Goal: Task Accomplishment & Management: Manage account settings

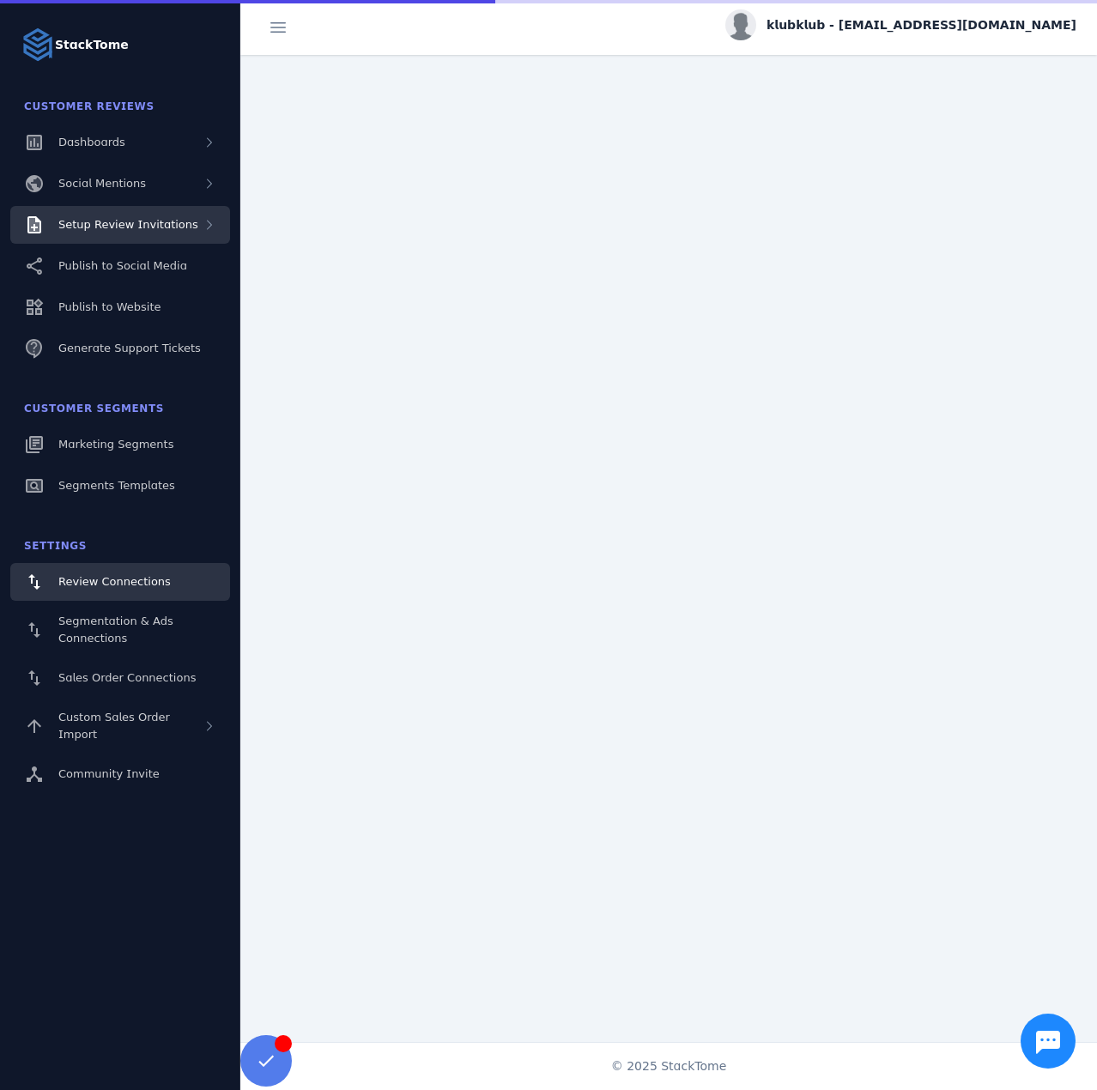
click at [136, 218] on span "Setup Review Invitations" at bounding box center [128, 224] width 140 height 13
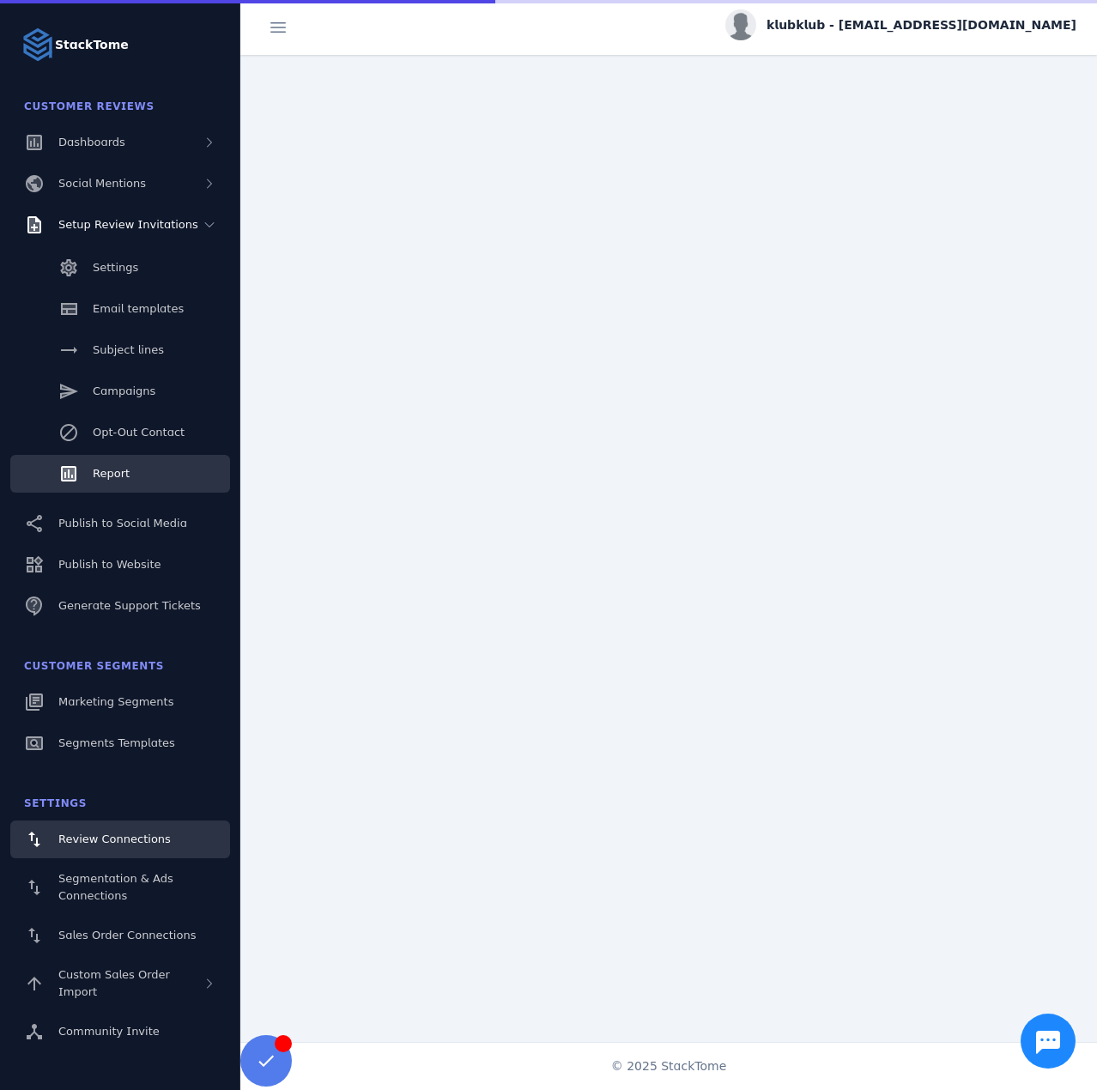
click at [113, 479] on span "Report" at bounding box center [111, 473] width 37 height 13
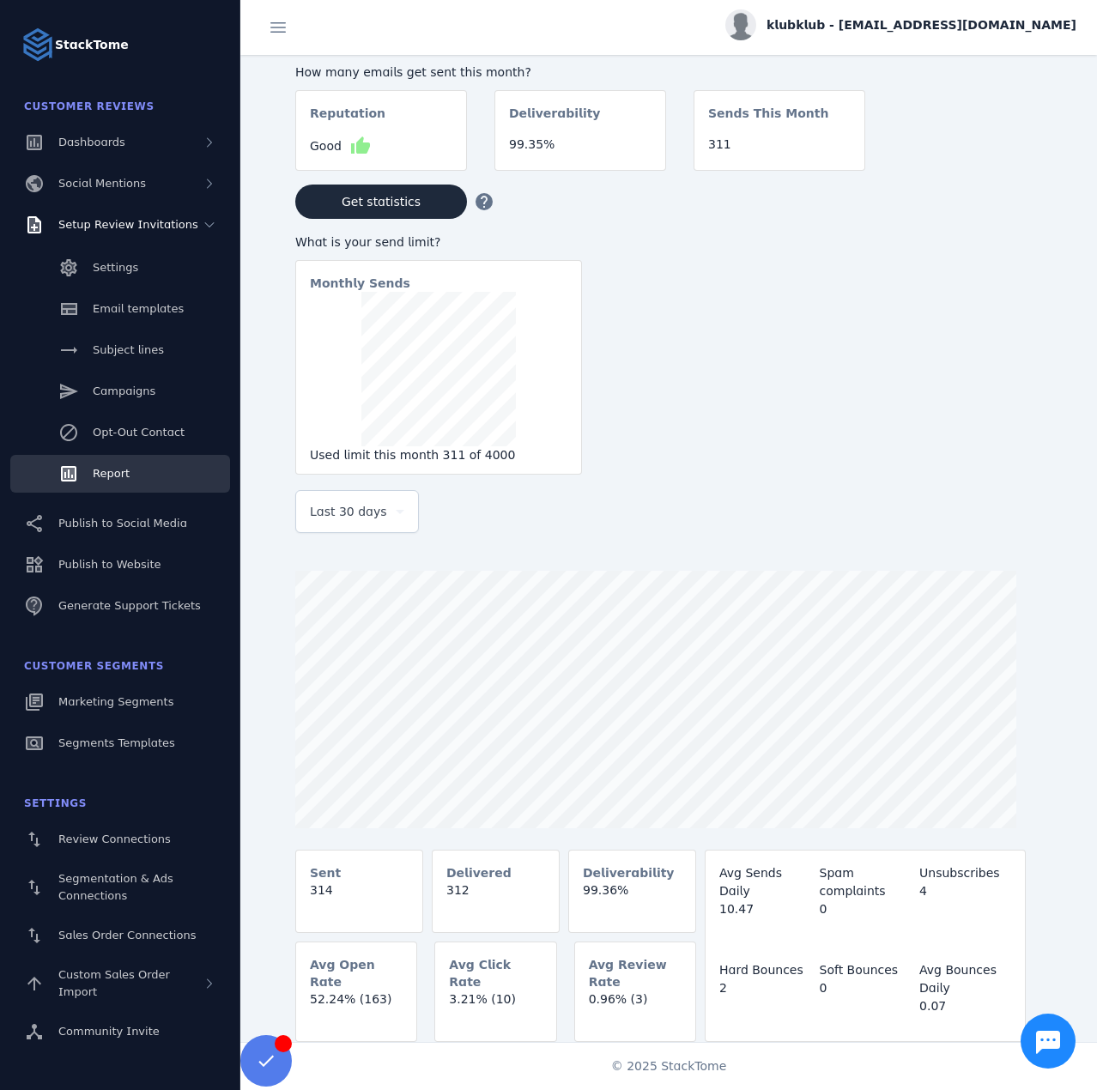
click at [322, 513] on span "Last 30 days" at bounding box center [348, 511] width 77 height 21
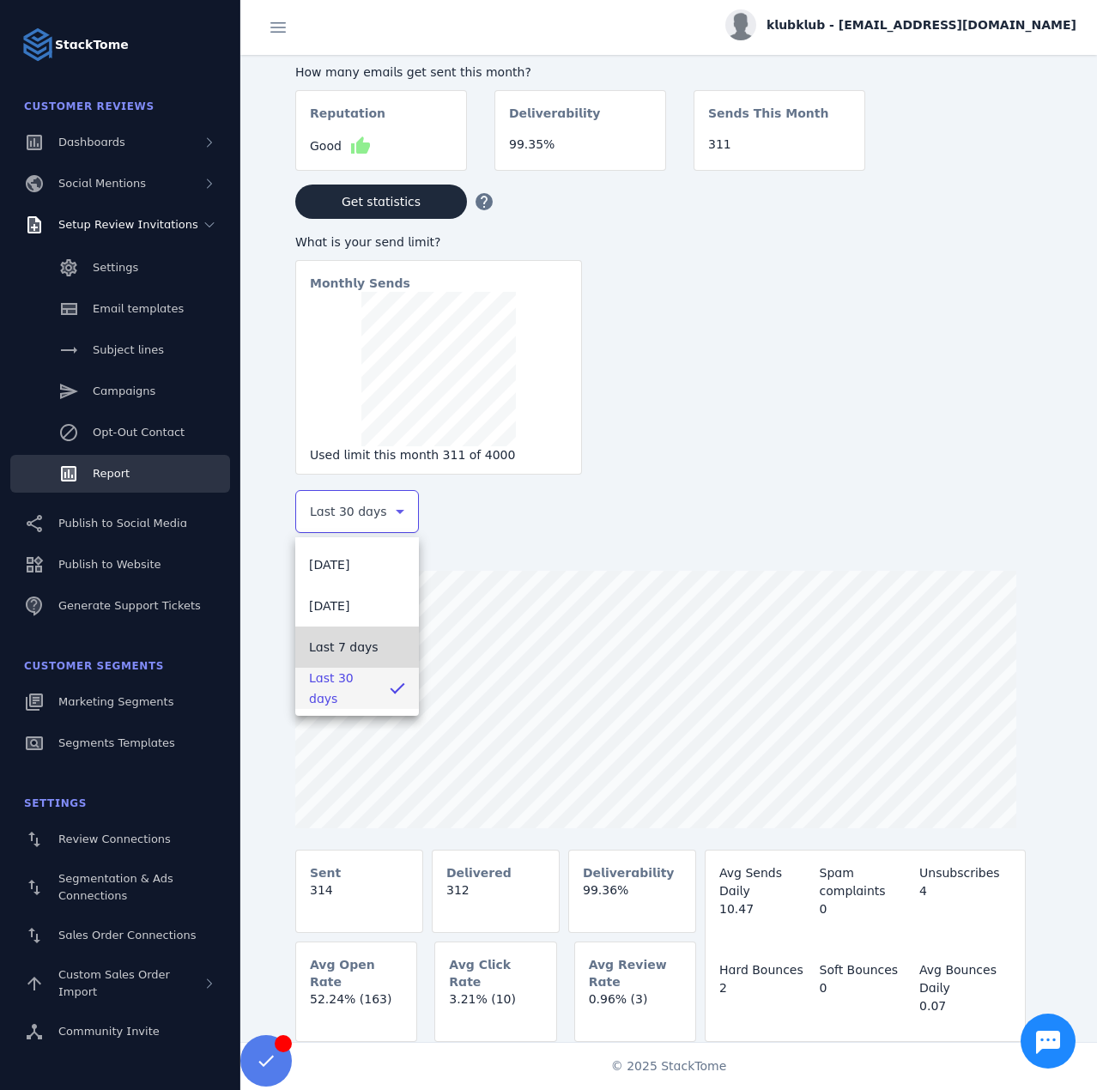
click at [328, 648] on span "Last 7 days" at bounding box center [344, 647] width 70 height 21
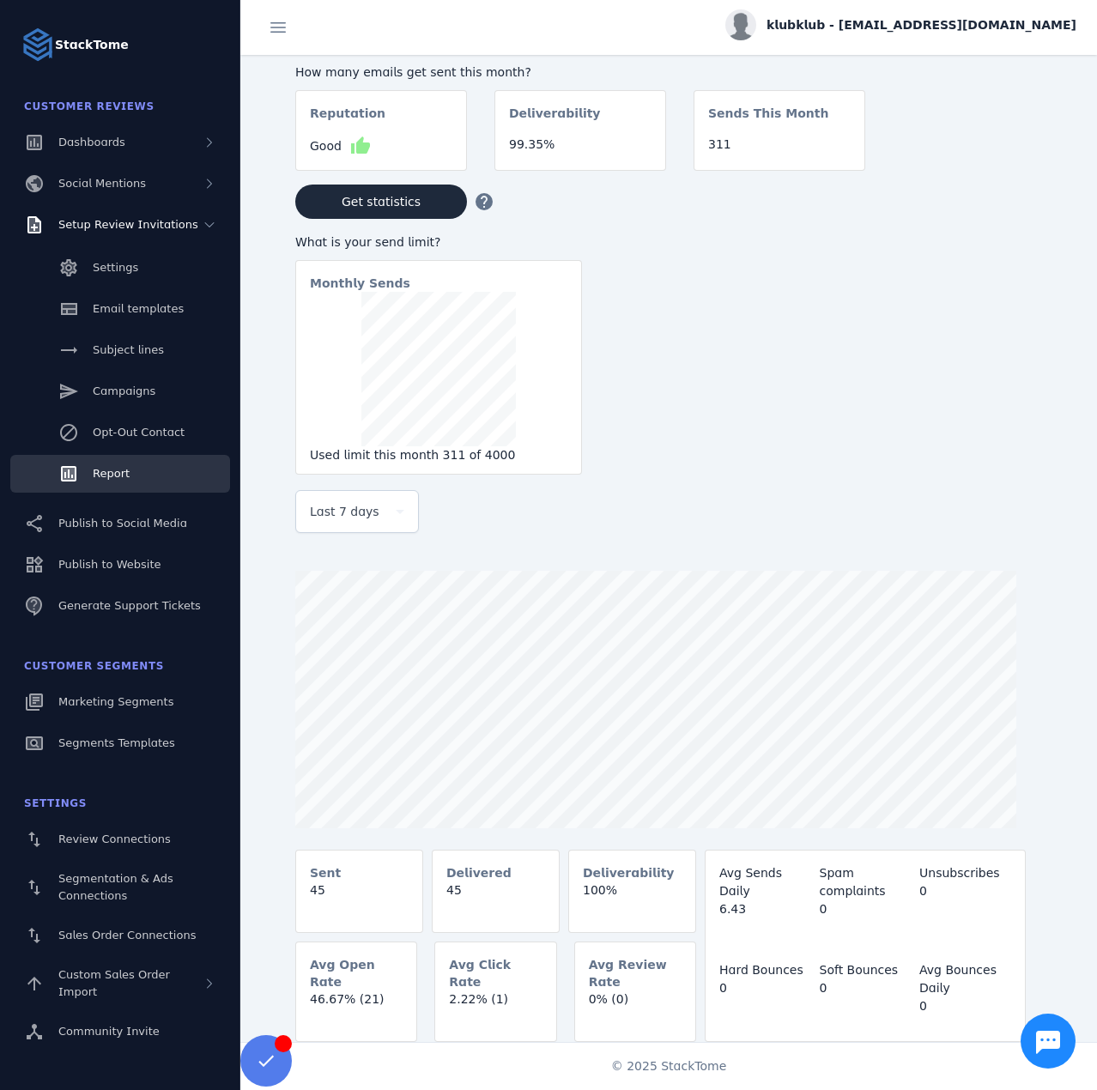
click at [898, 27] on span "klubklub - [EMAIL_ADDRESS][DOMAIN_NAME]" at bounding box center [921, 25] width 310 height 18
click at [991, 167] on button "Sign out" at bounding box center [1014, 165] width 124 height 41
